Goal: Browse casually

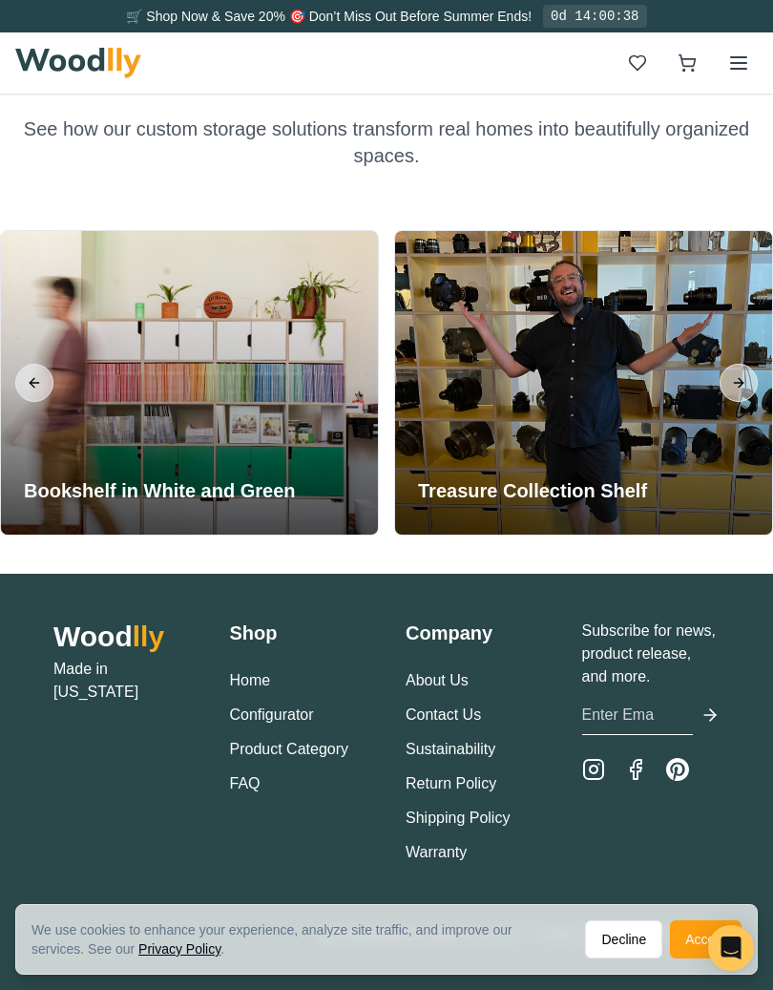
scroll to position [5444, 0]
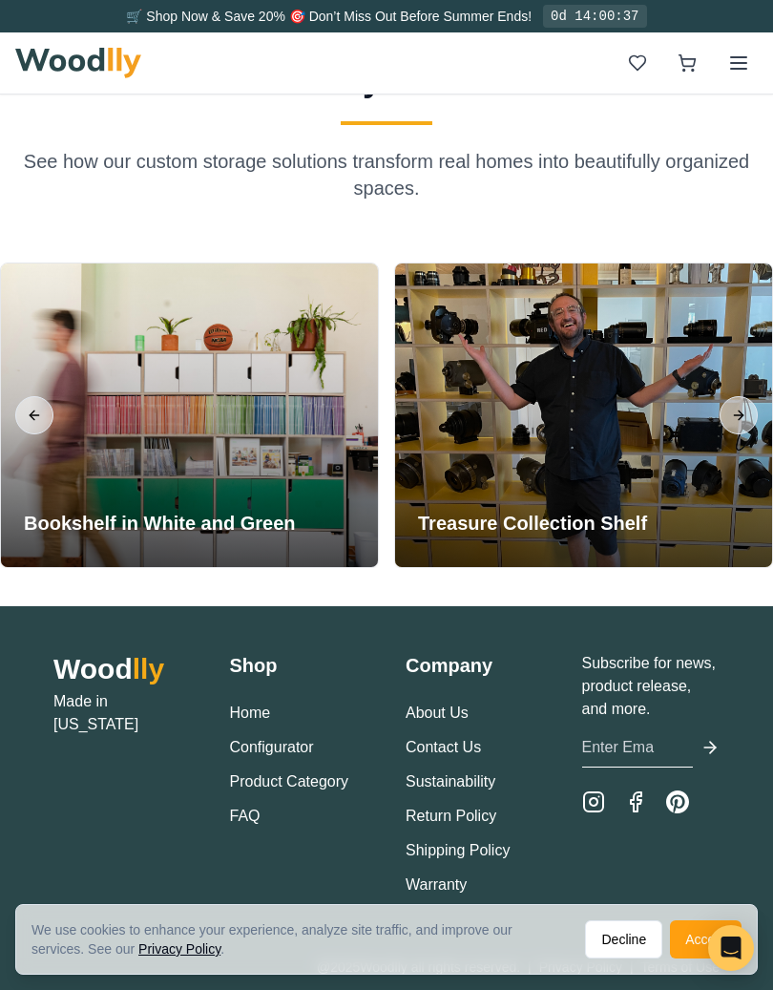
click at [600, 387] on div at bounding box center [583, 414] width 377 height 303
click at [654, 409] on div at bounding box center [583, 414] width 377 height 303
click at [730, 417] on button "Next slide" at bounding box center [738, 415] width 38 height 38
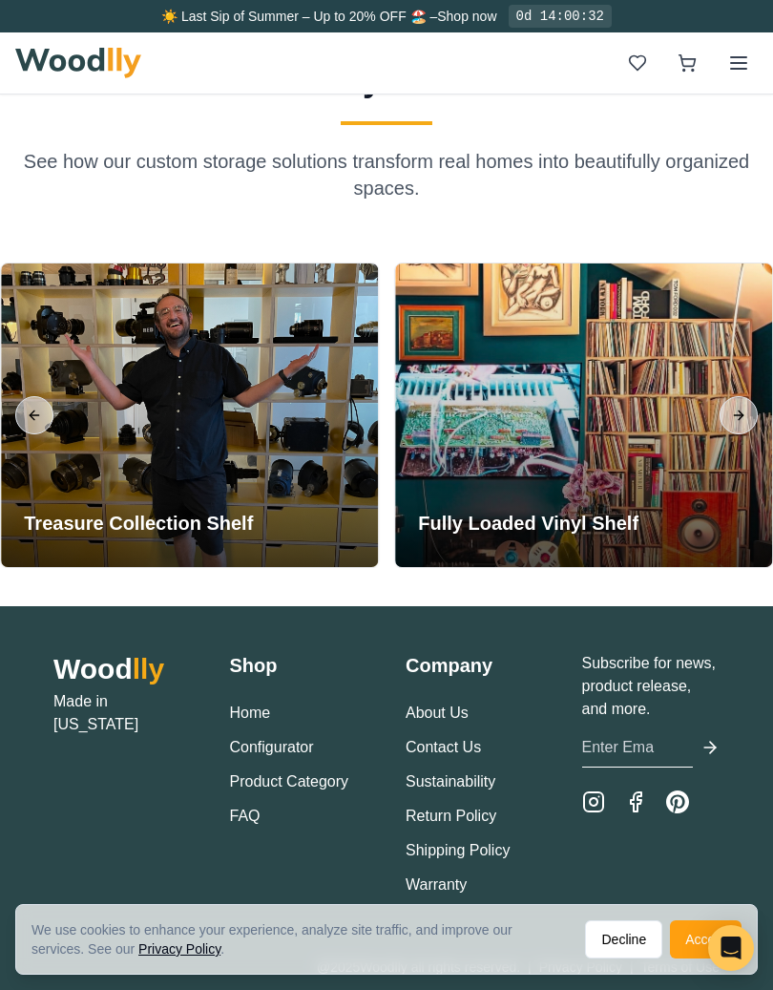
click at [731, 411] on button "Next slide" at bounding box center [738, 415] width 38 height 38
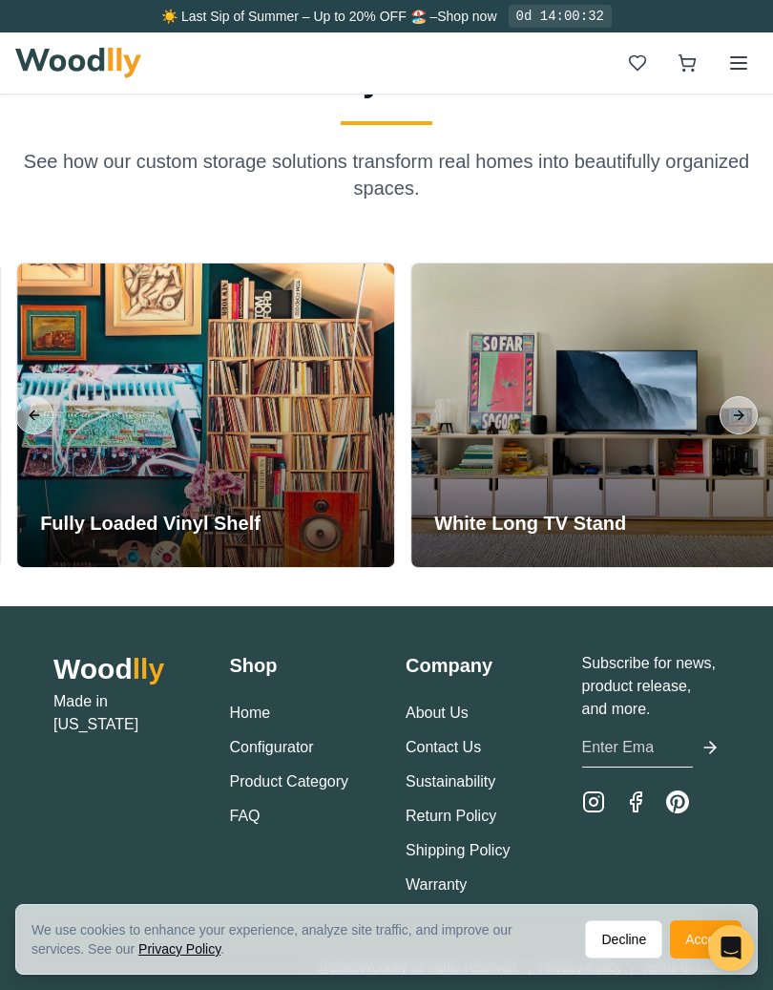
click at [729, 414] on button "Next slide" at bounding box center [738, 415] width 38 height 38
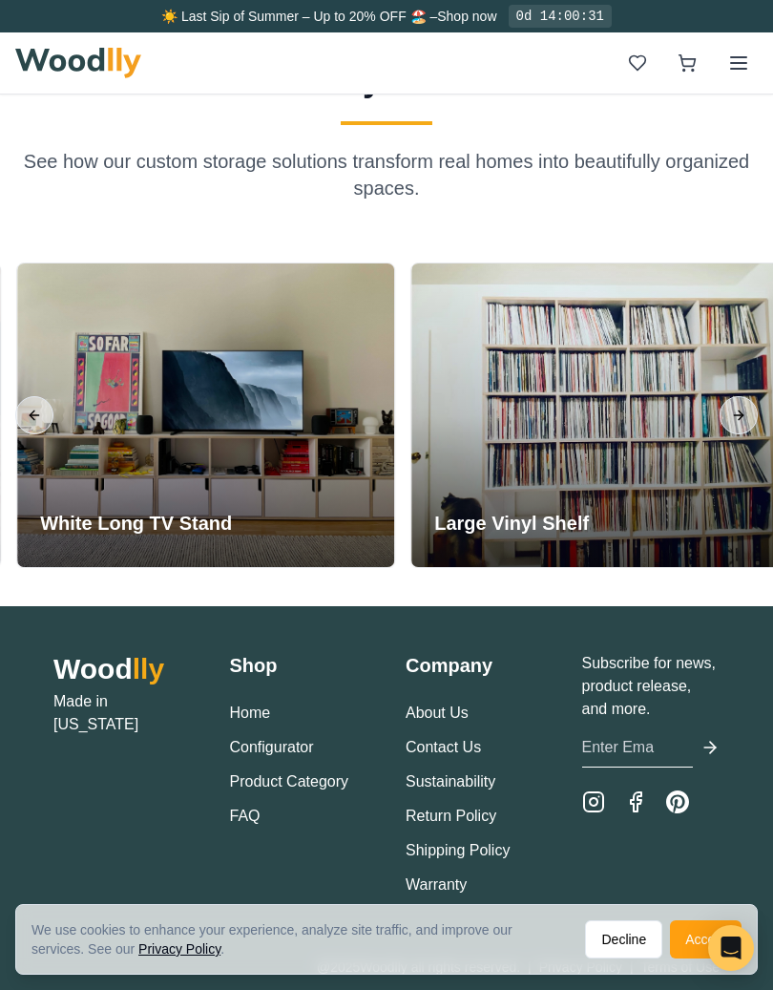
click at [729, 417] on button "Next slide" at bounding box center [738, 415] width 38 height 38
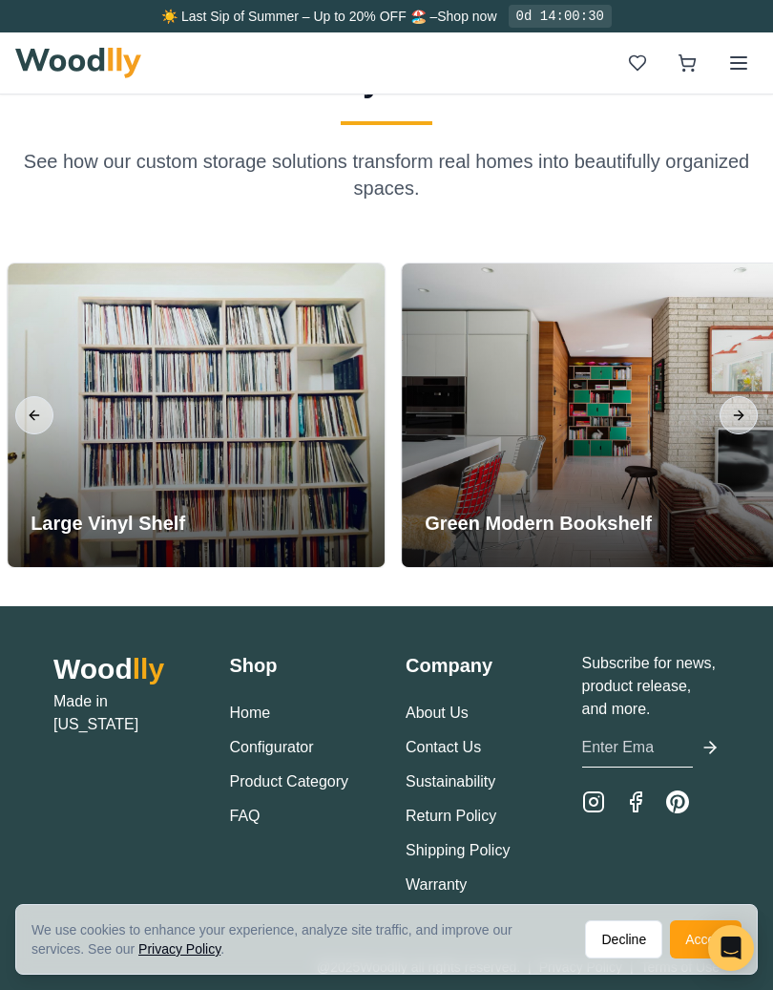
click at [738, 415] on button "Next slide" at bounding box center [738, 415] width 38 height 38
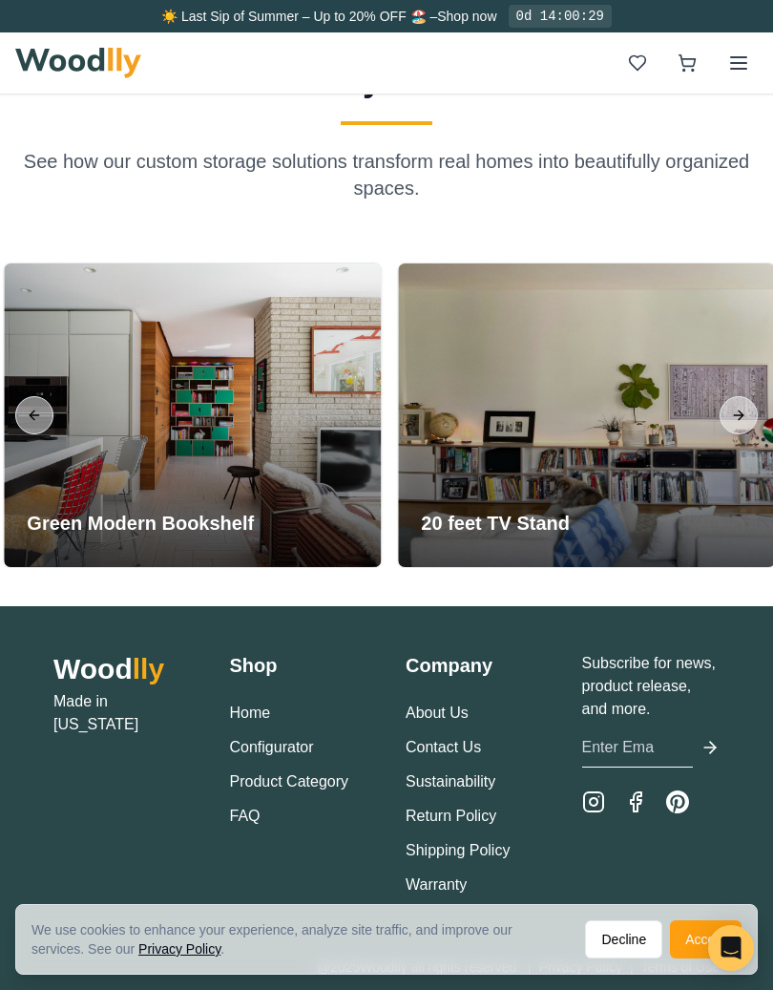
click at [741, 425] on button "Next slide" at bounding box center [738, 415] width 38 height 38
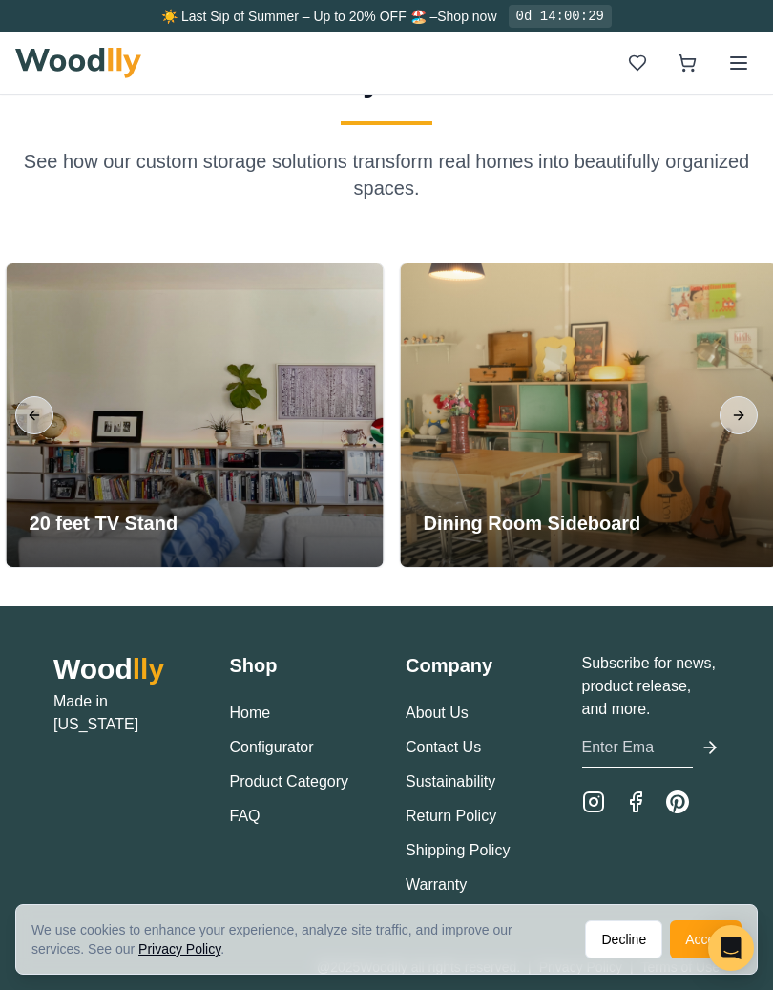
click at [740, 419] on button "Next slide" at bounding box center [738, 415] width 38 height 38
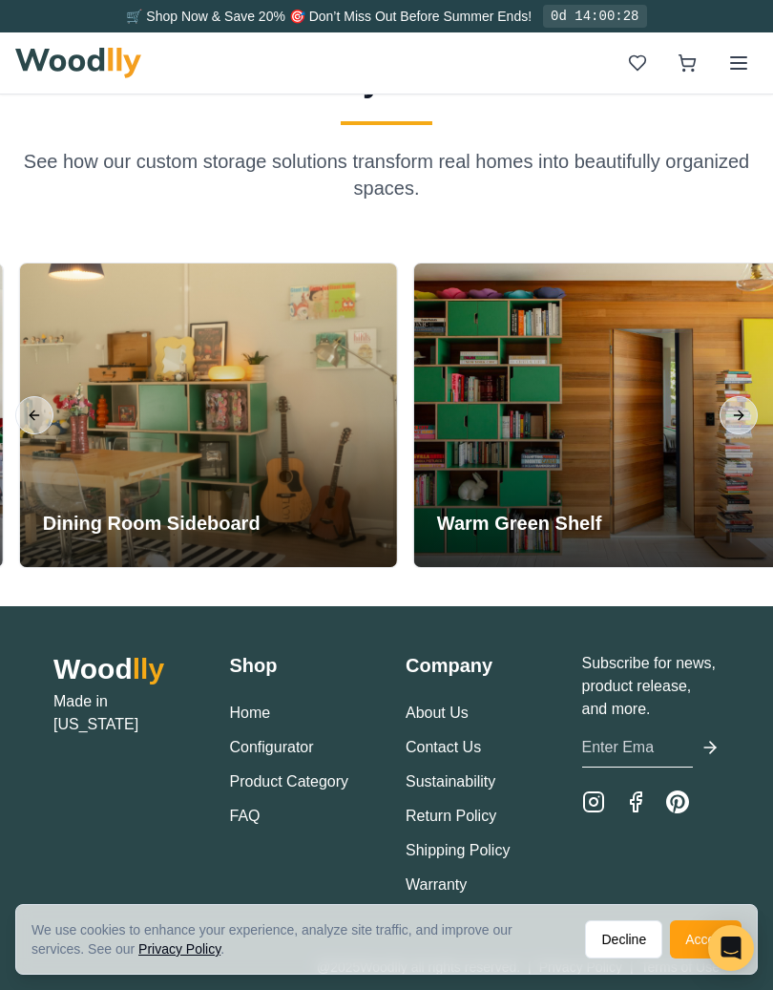
click at [738, 416] on button "Next slide" at bounding box center [738, 415] width 38 height 38
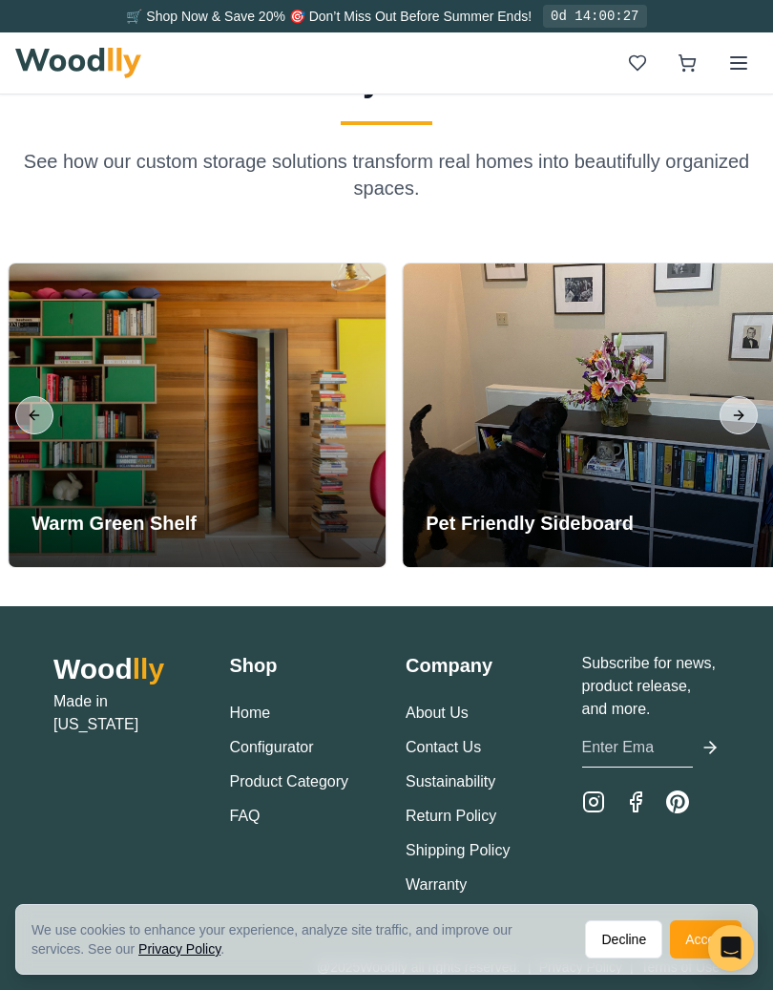
click at [745, 421] on button "Next slide" at bounding box center [738, 415] width 38 height 38
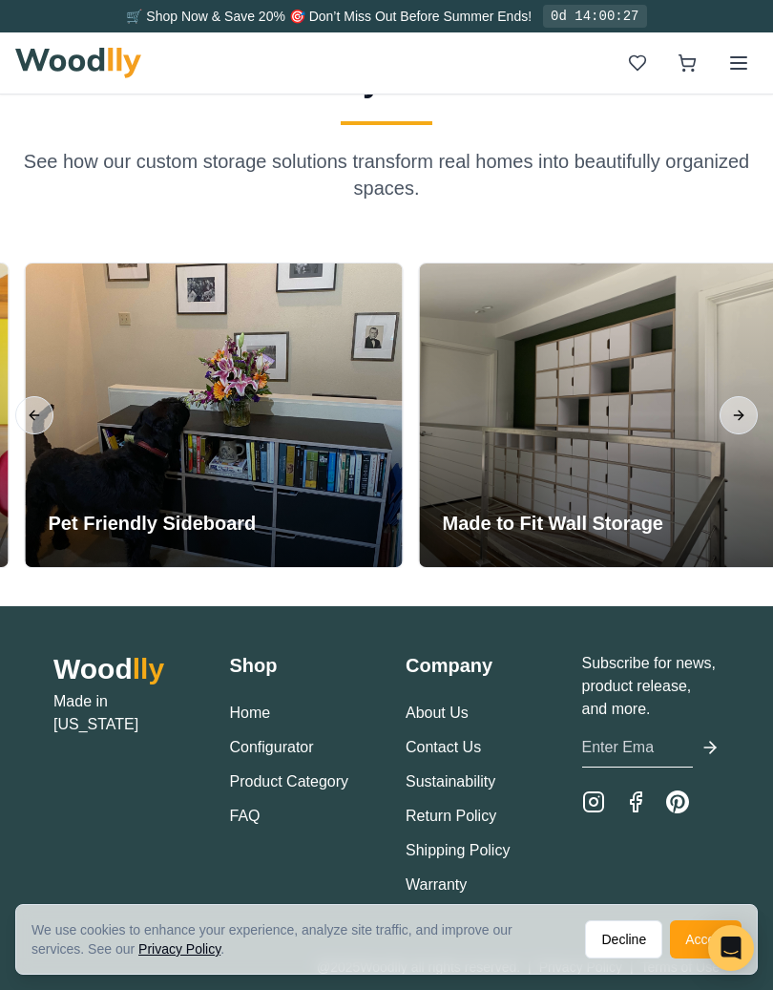
click at [741, 418] on button "Next slide" at bounding box center [738, 415] width 38 height 38
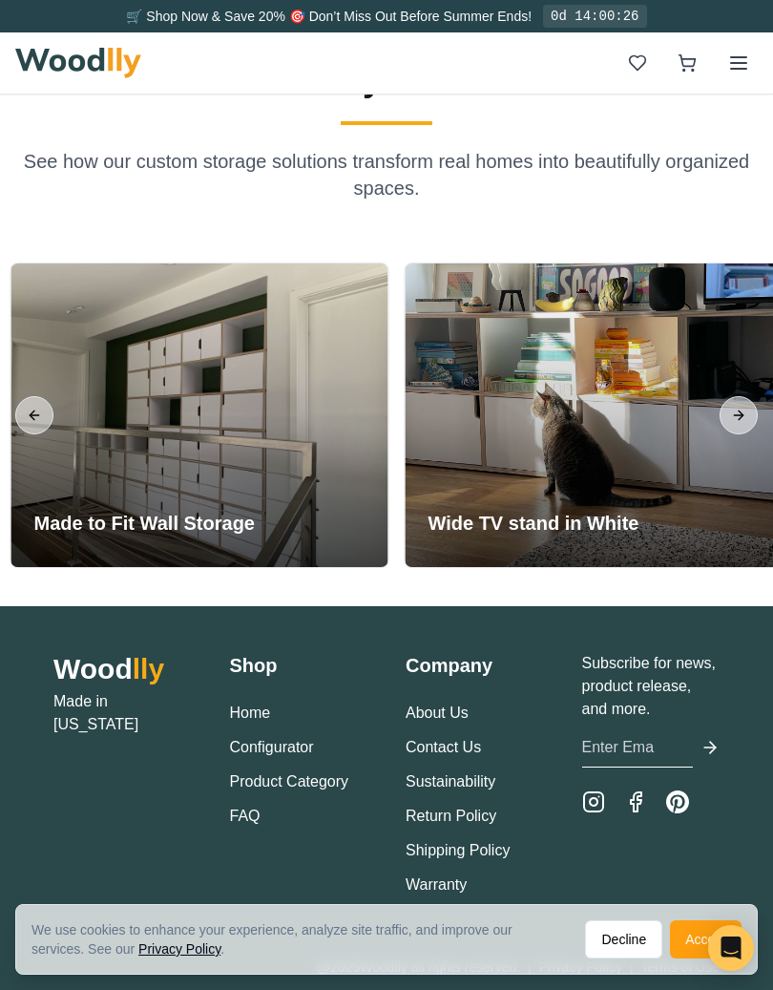
click at [740, 417] on button "Next slide" at bounding box center [738, 415] width 38 height 38
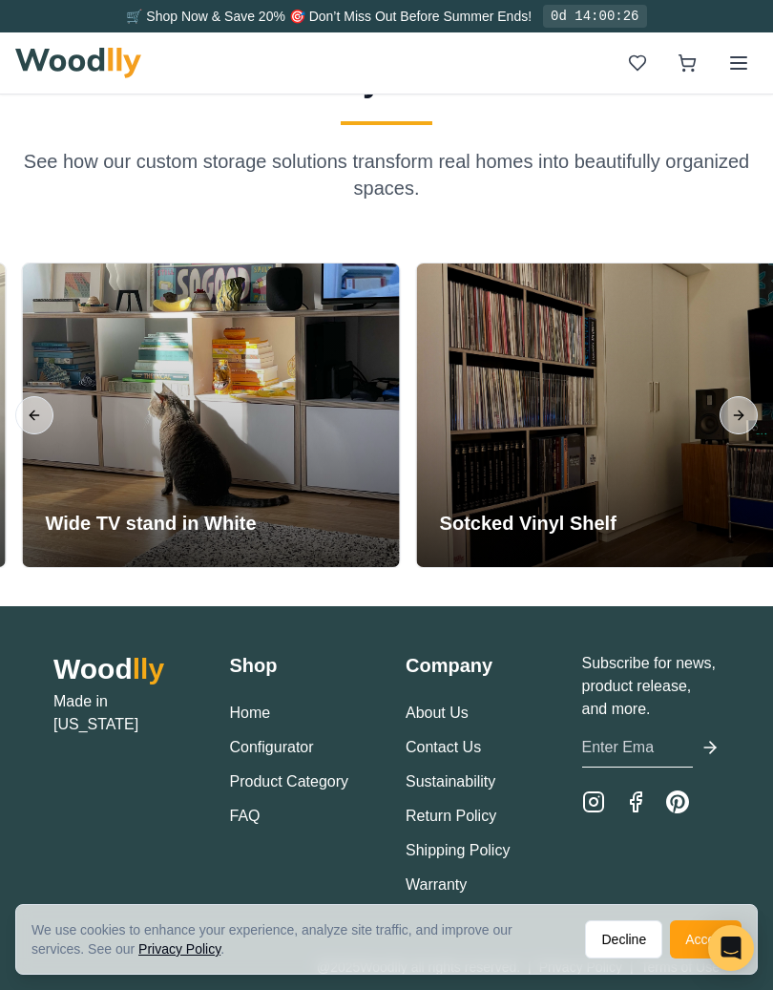
click at [724, 425] on button "Next slide" at bounding box center [738, 415] width 38 height 38
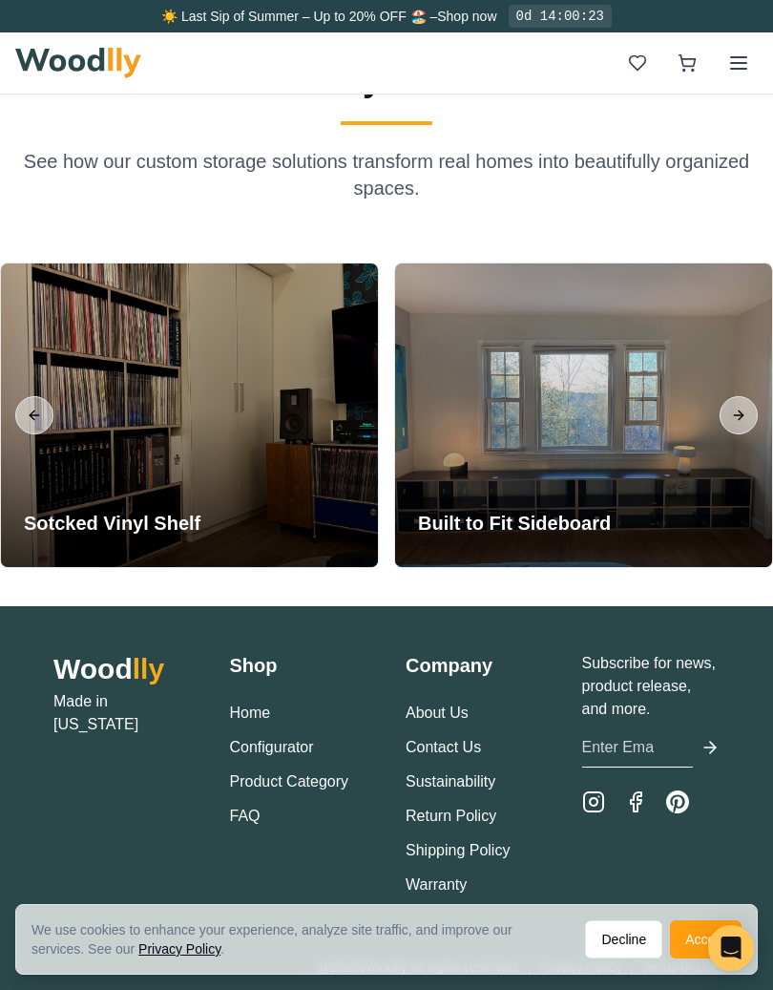
click at [724, 418] on button "Next slide" at bounding box center [738, 415] width 38 height 38
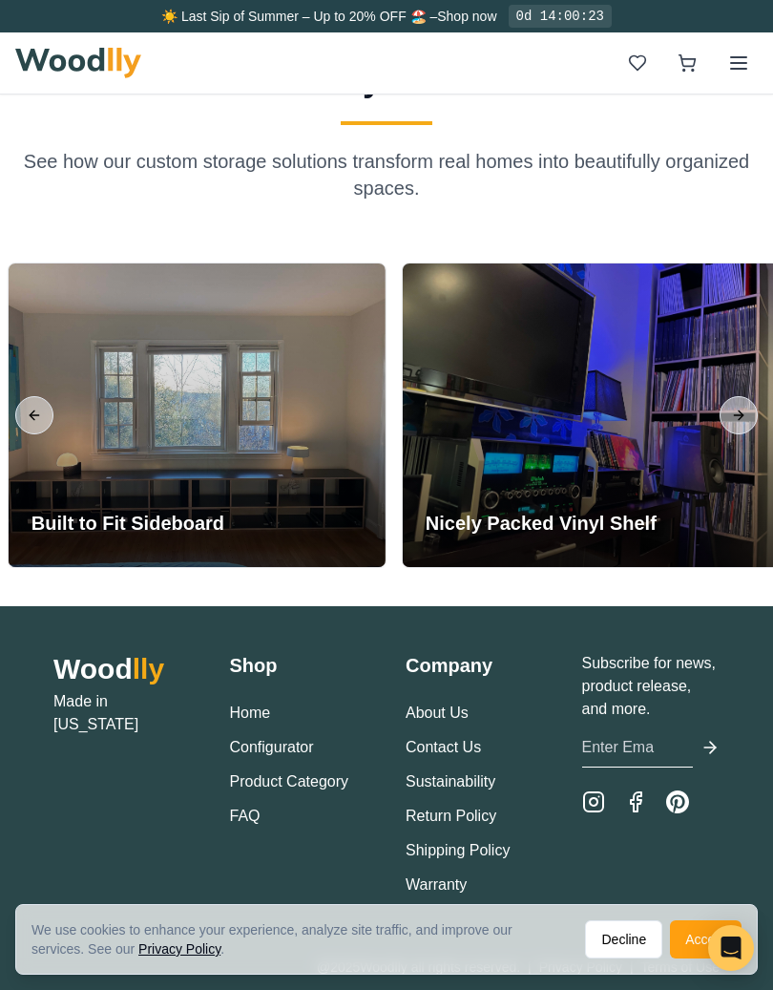
click at [740, 419] on button "Next slide" at bounding box center [738, 415] width 38 height 38
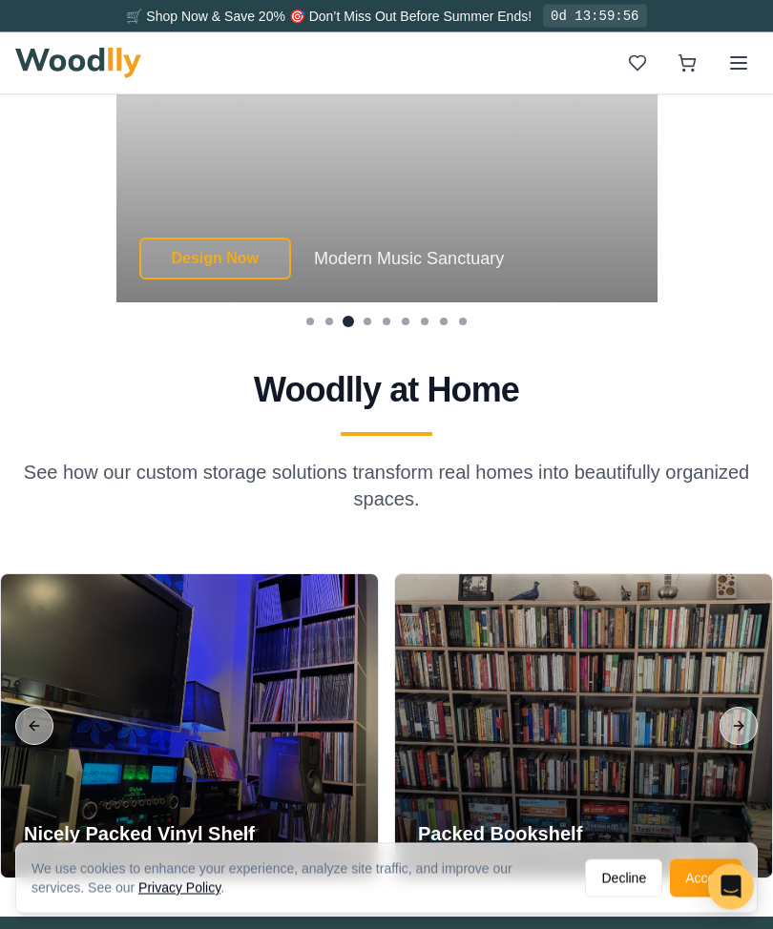
scroll to position [5037, 0]
